Goal: Task Accomplishment & Management: Use online tool/utility

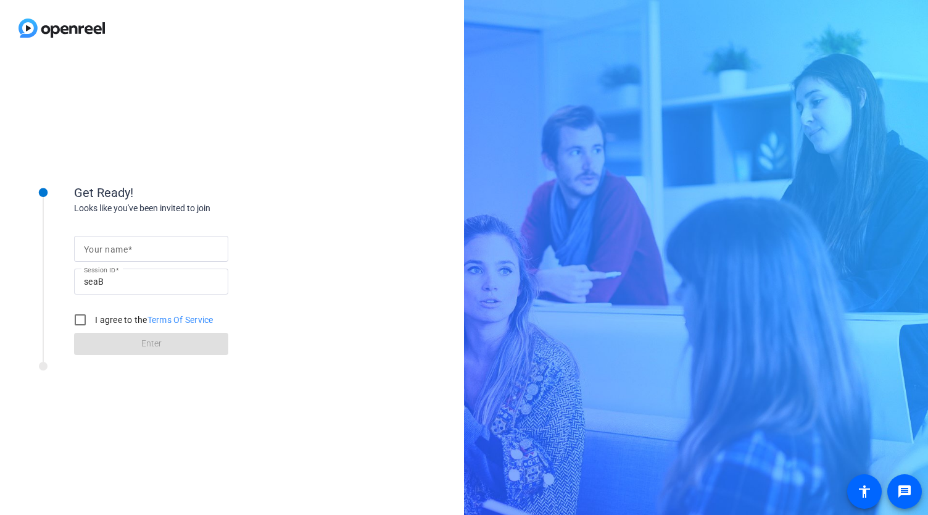
click at [173, 235] on form "Your name Session ID [PERSON_NAME] I agree to the Terms Of Service Enter" at bounding box center [151, 292] width 154 height 126
click at [169, 241] on input "Your name" at bounding box center [151, 248] width 135 height 15
type input "[PERSON_NAME]"
click at [86, 320] on input "I agree to the Terms Of Service" at bounding box center [80, 319] width 25 height 25
checkbox input "true"
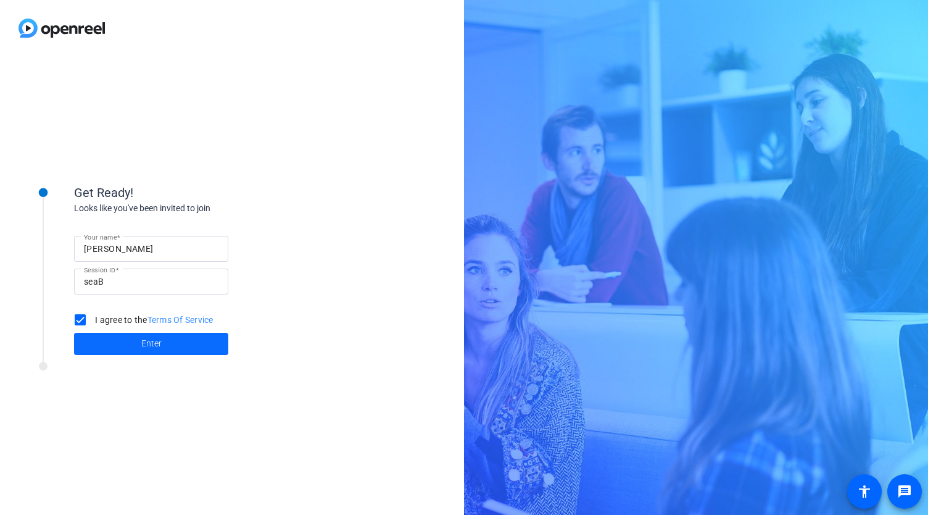
click at [117, 350] on span at bounding box center [151, 344] width 154 height 30
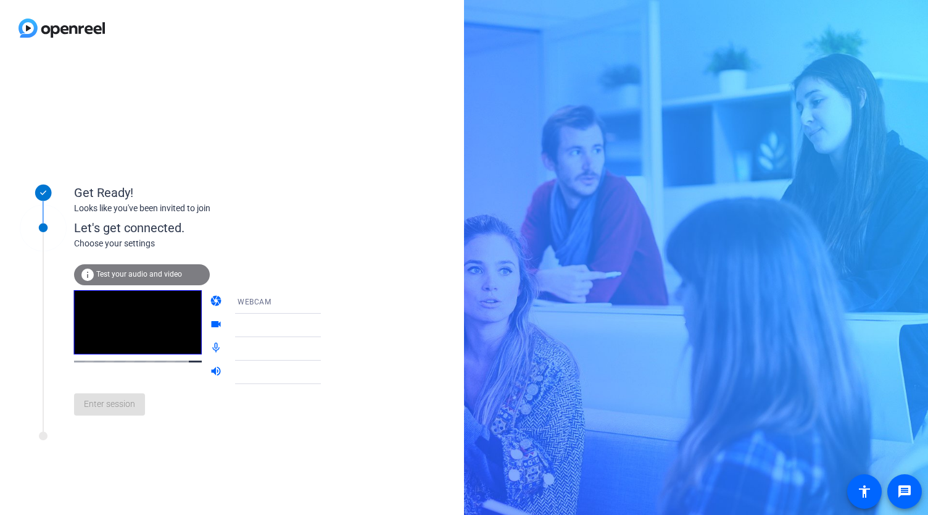
click at [111, 404] on div "Enter session" at bounding box center [210, 404] width 272 height 41
click at [115, 425] on div "Enter session" at bounding box center [210, 404] width 272 height 41
click at [121, 414] on div "Enter session" at bounding box center [210, 404] width 272 height 41
click at [340, 141] on div "Get Ready! Looks like you've been invited to join Let's get connected. Choose y…" at bounding box center [232, 285] width 464 height 459
click at [121, 273] on span "Test your audio and video" at bounding box center [139, 274] width 86 height 9
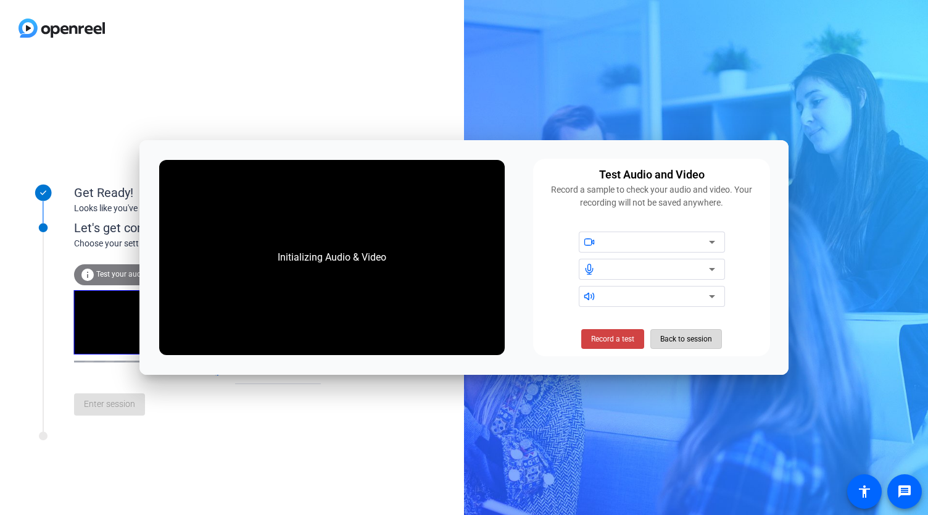
click at [688, 334] on span "Back to session" at bounding box center [687, 338] width 52 height 23
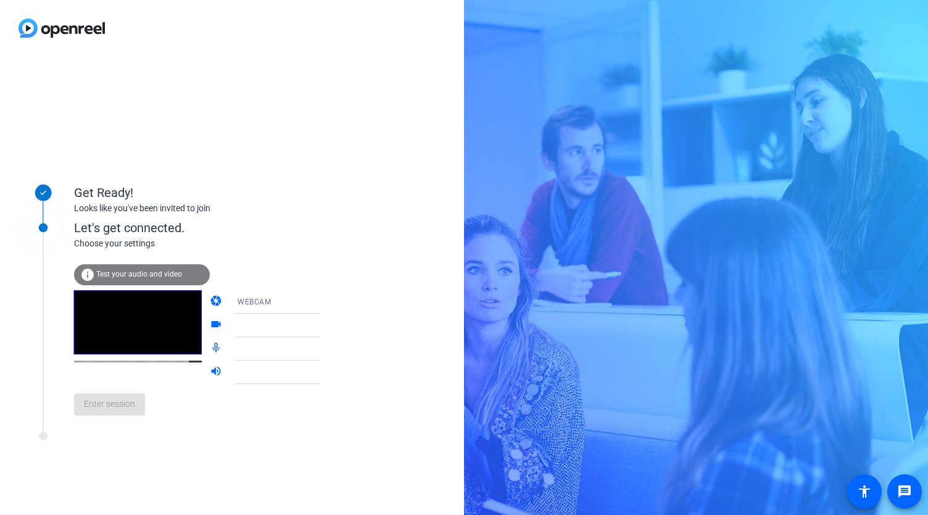
click at [116, 406] on div "Enter session" at bounding box center [210, 404] width 272 height 41
click at [135, 279] on div "info Test your audio and video" at bounding box center [142, 274] width 136 height 21
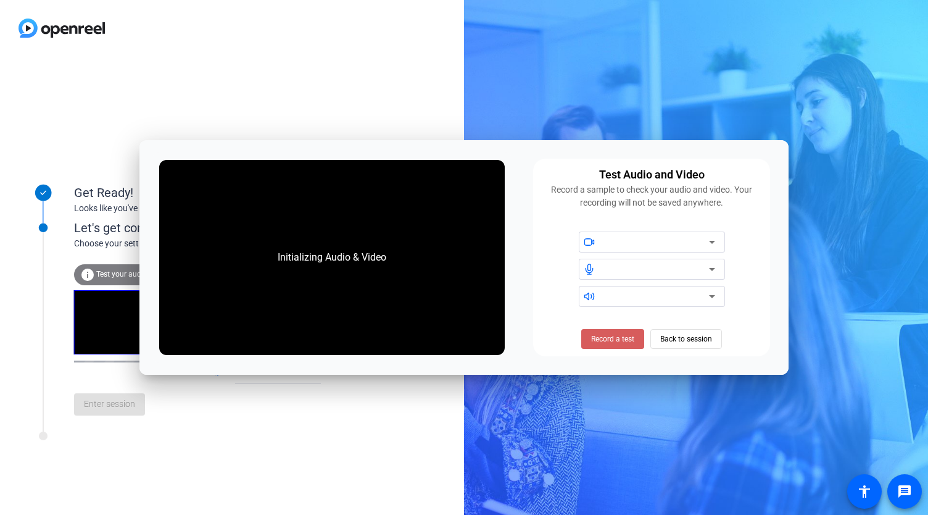
click at [630, 327] on span at bounding box center [613, 339] width 63 height 30
click at [600, 344] on span at bounding box center [613, 339] width 76 height 30
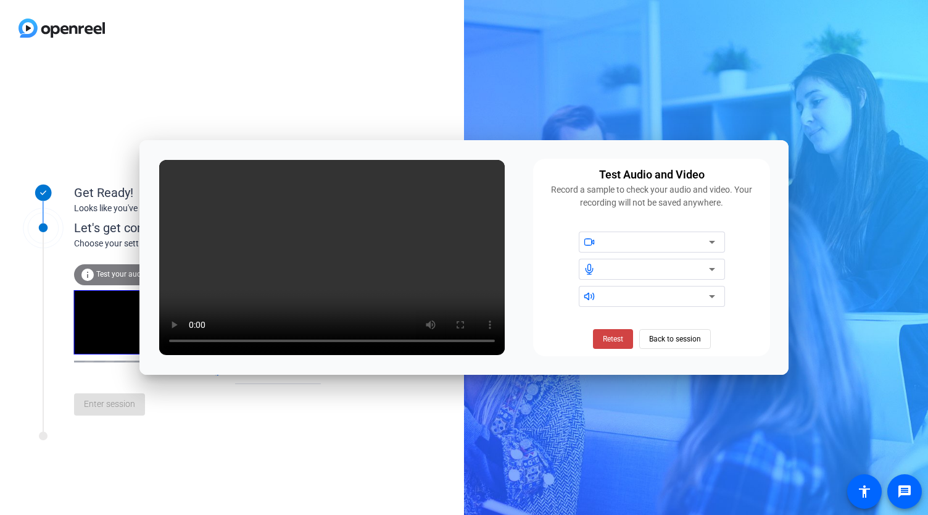
click at [407, 85] on div "Get Ready! Looks like you've been invited to join Let's get connected. Choose y…" at bounding box center [232, 285] width 464 height 459
click at [645, 339] on span at bounding box center [675, 339] width 70 height 30
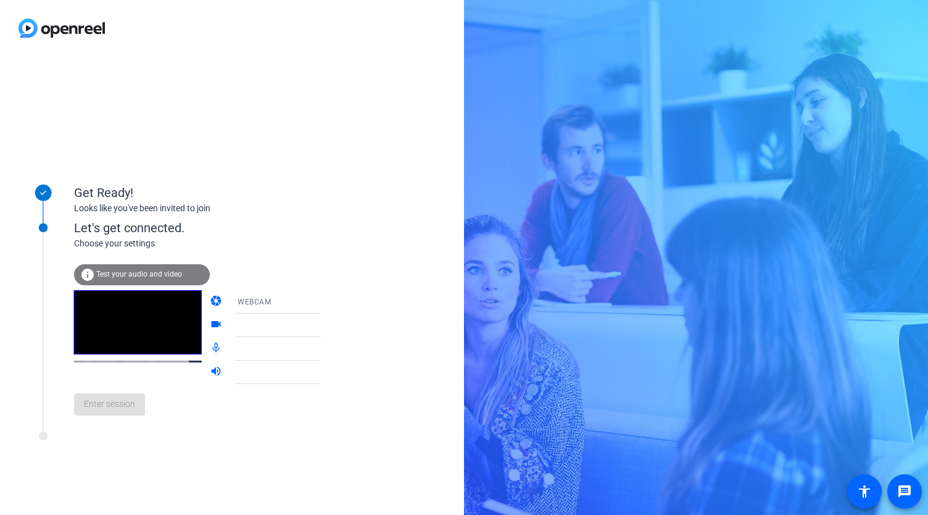
click at [120, 412] on div "Enter session" at bounding box center [210, 404] width 272 height 41
drag, startPoint x: 41, startPoint y: 230, endPoint x: 93, endPoint y: 223, distance: 52.4
click at [47, 332] on div at bounding box center [43, 311] width 62 height 228
click at [123, 413] on div "Enter session" at bounding box center [210, 404] width 272 height 41
click at [259, 354] on div at bounding box center [284, 348] width 92 height 15
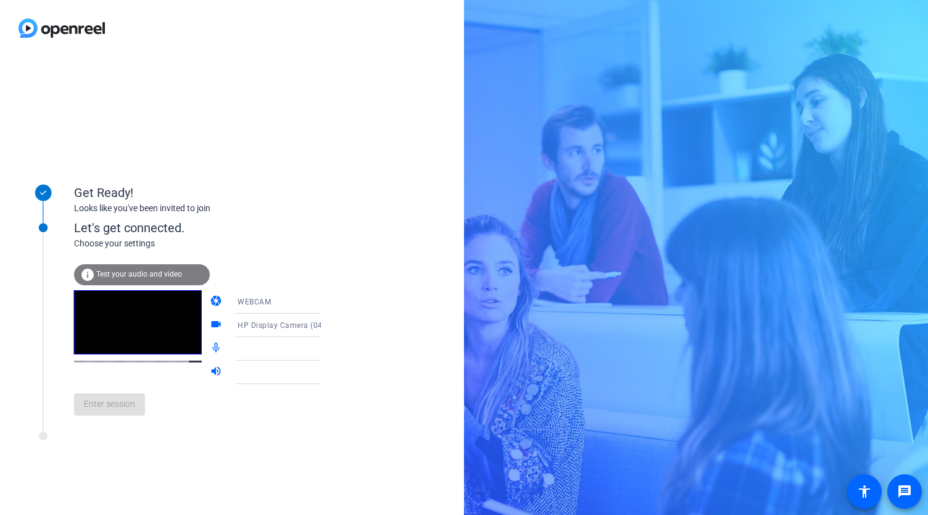
click at [330, 349] on icon at bounding box center [333, 349] width 6 height 3
click at [326, 380] on icon at bounding box center [333, 372] width 15 height 15
click at [80, 122] on div "Get Ready! Looks like you've been invited to join Let's get connected. Choose y…" at bounding box center [232, 285] width 464 height 459
click at [123, 404] on div "Enter session" at bounding box center [210, 404] width 272 height 41
click at [113, 404] on span "Enter session" at bounding box center [109, 404] width 51 height 13
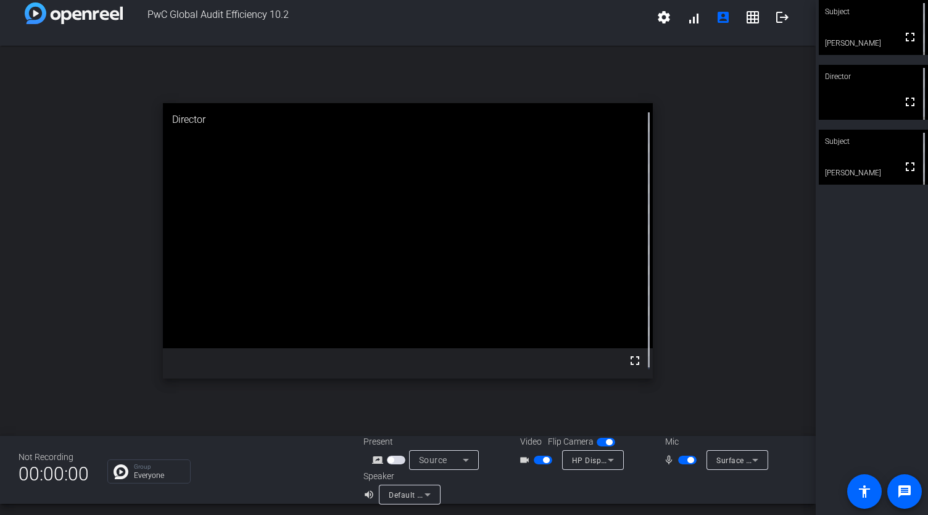
scroll to position [14, 0]
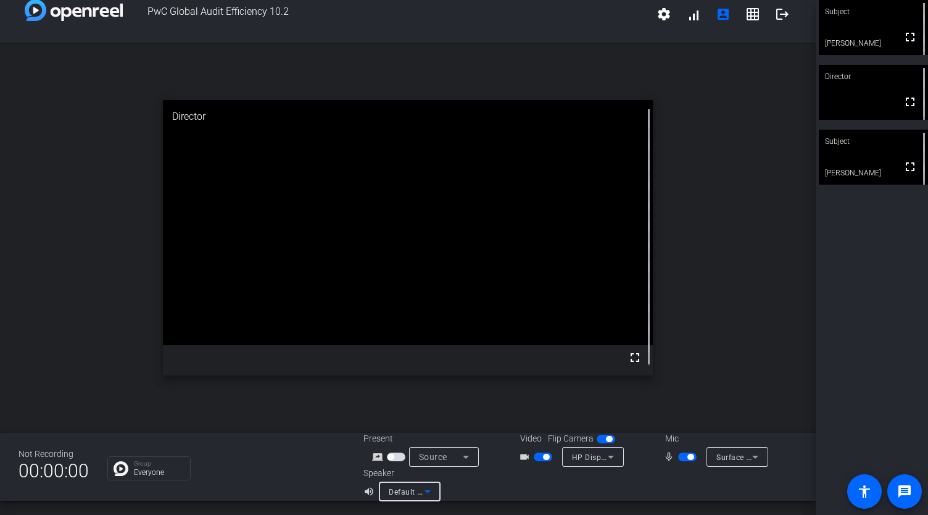
click at [425, 493] on icon at bounding box center [427, 491] width 15 height 15
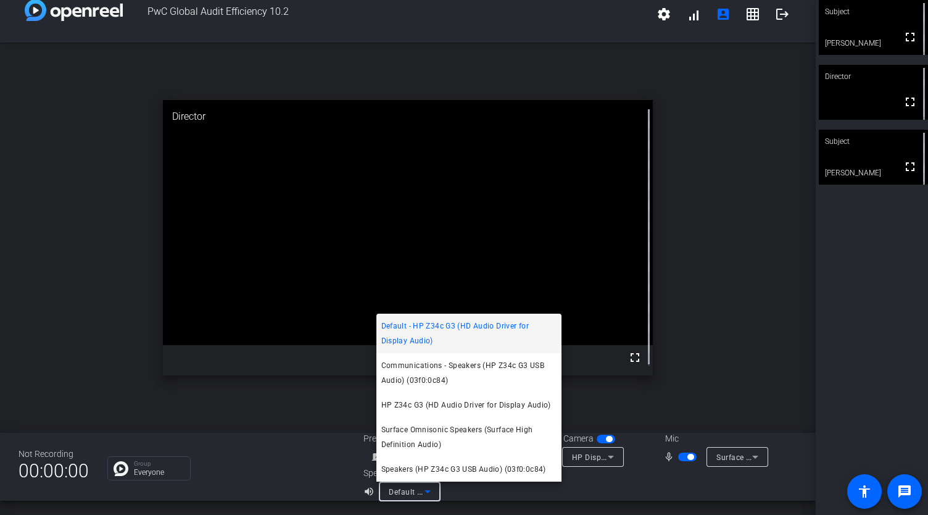
click at [425, 493] on div at bounding box center [464, 257] width 928 height 515
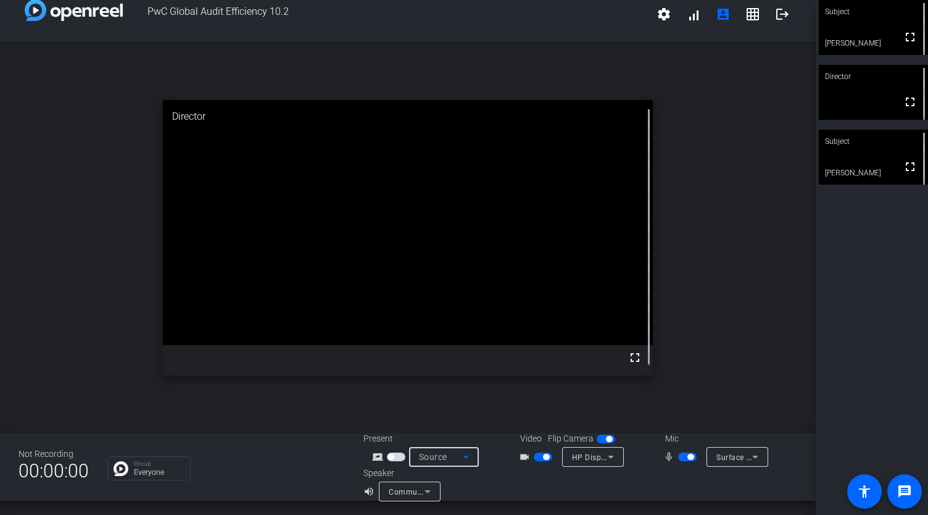
click at [467, 458] on icon at bounding box center [466, 456] width 15 height 15
click at [467, 458] on div at bounding box center [464, 257] width 928 height 515
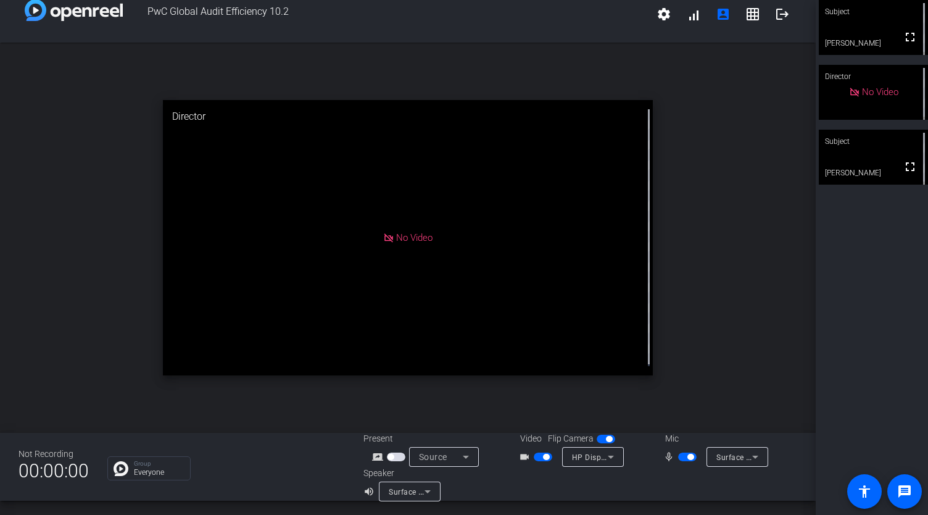
click at [346, 371] on div "No Video" at bounding box center [408, 237] width 490 height 275
